Goal: Task Accomplishment & Management: Complete application form

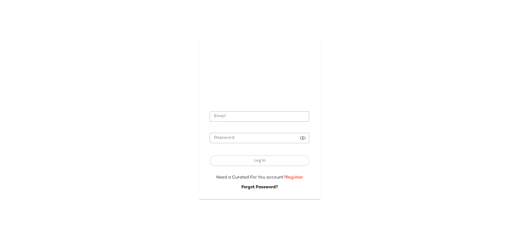
click at [295, 178] on link "Register" at bounding box center [294, 177] width 17 height 5
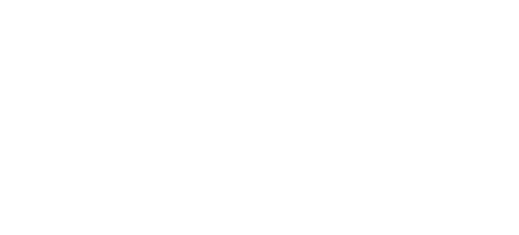
click at [295, 178] on link "Register" at bounding box center [294, 177] width 17 height 5
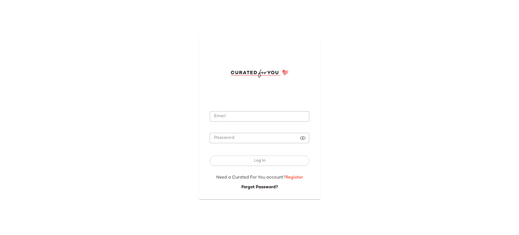
click at [295, 178] on link "Register" at bounding box center [294, 177] width 17 height 5
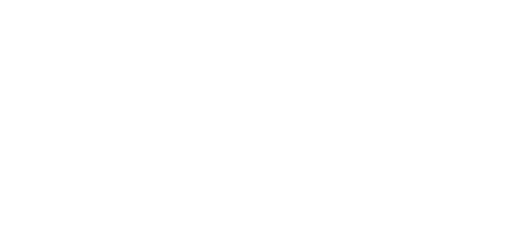
click at [295, 178] on link "Register" at bounding box center [294, 177] width 17 height 5
